Goal: Communication & Community: Participate in discussion

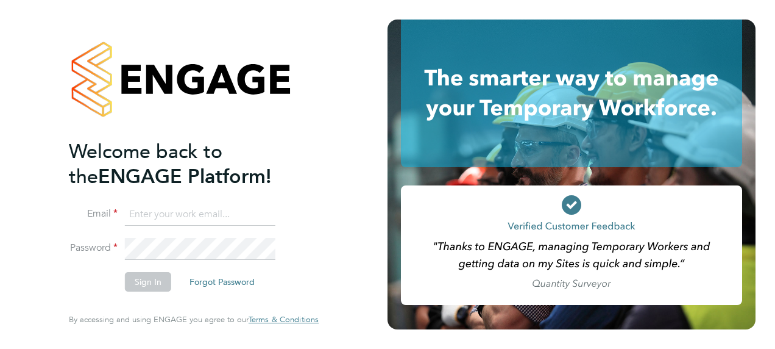
type input "fraz.arshad@ncclondon.ac.uk"
click at [157, 274] on button "Sign In" at bounding box center [148, 281] width 46 height 19
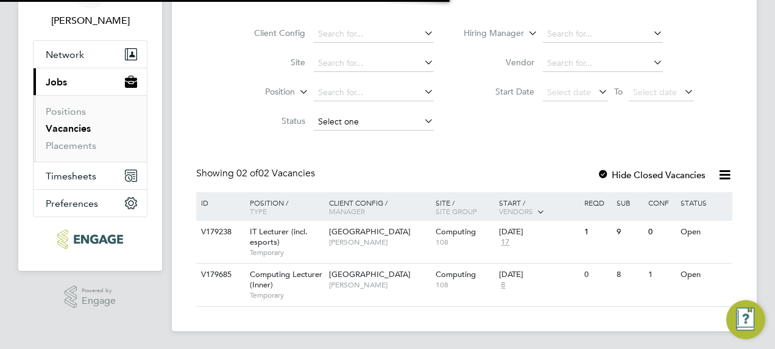
scroll to position [78, 0]
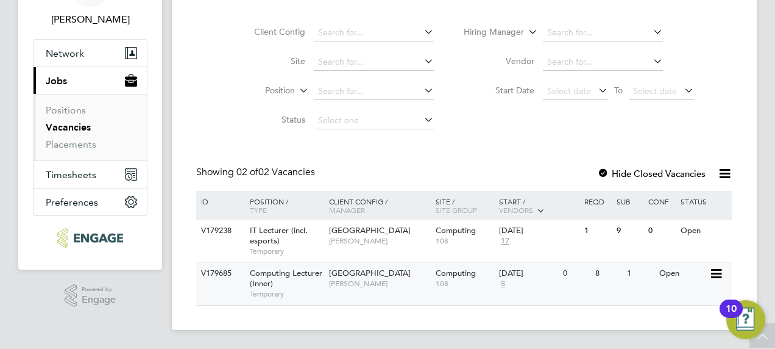
click at [296, 272] on span "Computing Lecturer (Inner)" at bounding box center [286, 277] width 73 height 21
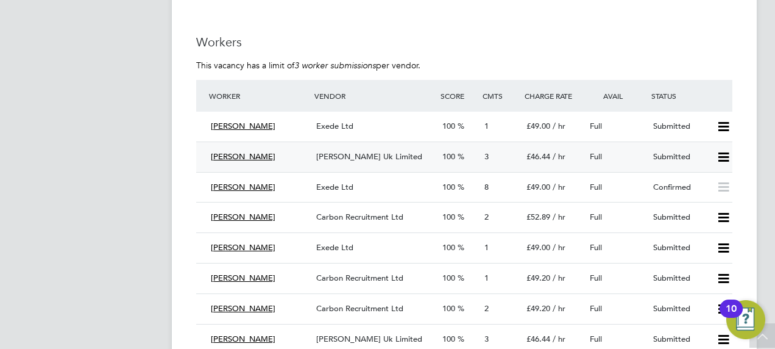
click at [490, 154] on div "3" at bounding box center [501, 157] width 42 height 20
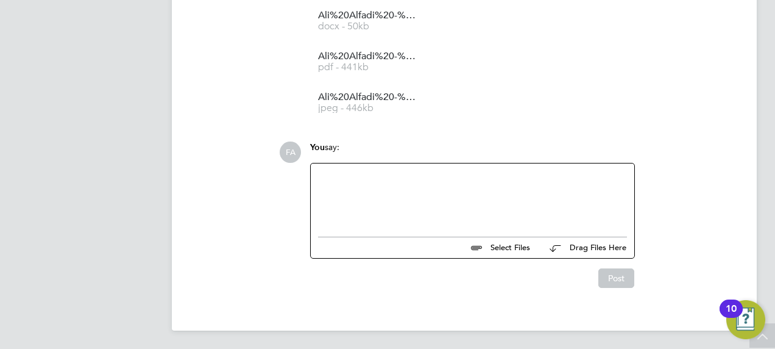
click at [395, 186] on div at bounding box center [472, 197] width 309 height 52
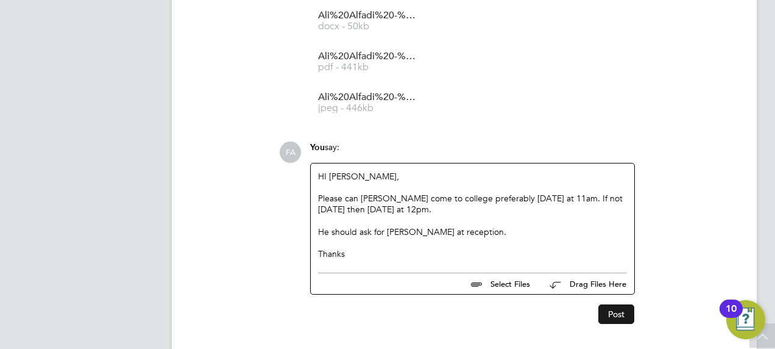
click at [607, 315] on button "Post" at bounding box center [616, 313] width 36 height 19
